Goal: Use online tool/utility

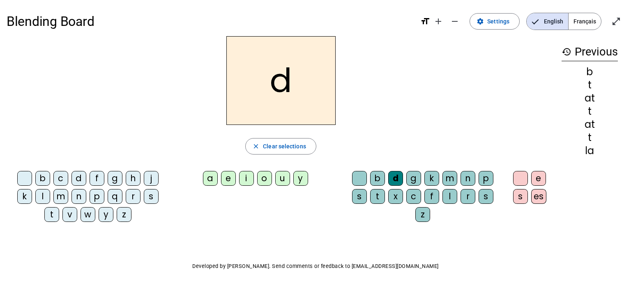
drag, startPoint x: 284, startPoint y: 183, endPoint x: 280, endPoint y: 187, distance: 5.8
click at [284, 184] on div "u" at bounding box center [282, 178] width 15 height 15
click at [248, 178] on div "i" at bounding box center [246, 178] width 15 height 15
click at [245, 179] on div "i" at bounding box center [246, 178] width 15 height 15
drag, startPoint x: 244, startPoint y: 179, endPoint x: 226, endPoint y: 176, distance: 17.6
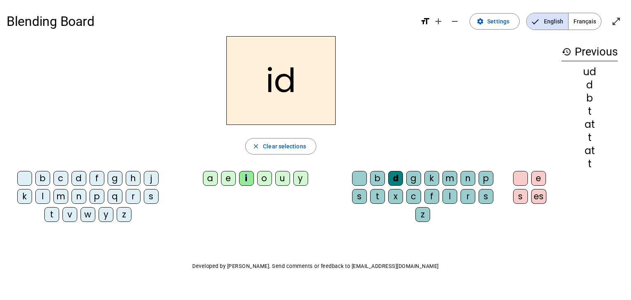
click at [238, 178] on div "a e i o u y" at bounding box center [257, 180] width 162 height 18
click at [222, 174] on div "e" at bounding box center [228, 178] width 15 height 15
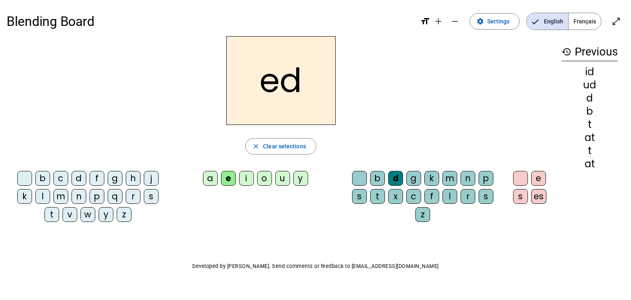
click at [222, 174] on div "e" at bounding box center [228, 178] width 15 height 15
click at [213, 179] on div "a" at bounding box center [210, 178] width 15 height 15
click at [300, 79] on h2 "ad" at bounding box center [280, 80] width 109 height 89
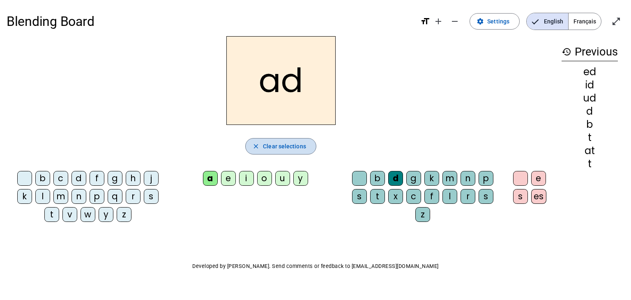
click at [285, 145] on span "Clear selections" at bounding box center [284, 146] width 43 height 10
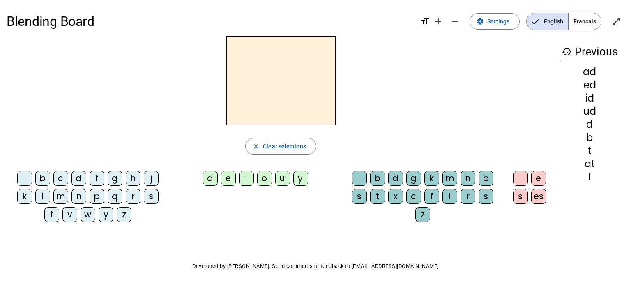
drag, startPoint x: 465, startPoint y: 174, endPoint x: 476, endPoint y: 175, distance: 10.7
click at [472, 175] on div "n" at bounding box center [468, 178] width 15 height 15
click at [483, 176] on div "p" at bounding box center [486, 178] width 15 height 15
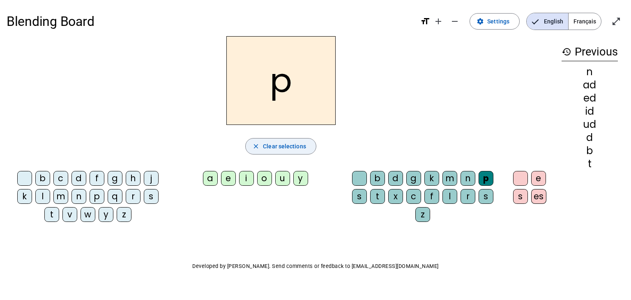
click at [283, 145] on span "Clear selections" at bounding box center [284, 146] width 43 height 10
